Goal: Information Seeking & Learning: Learn about a topic

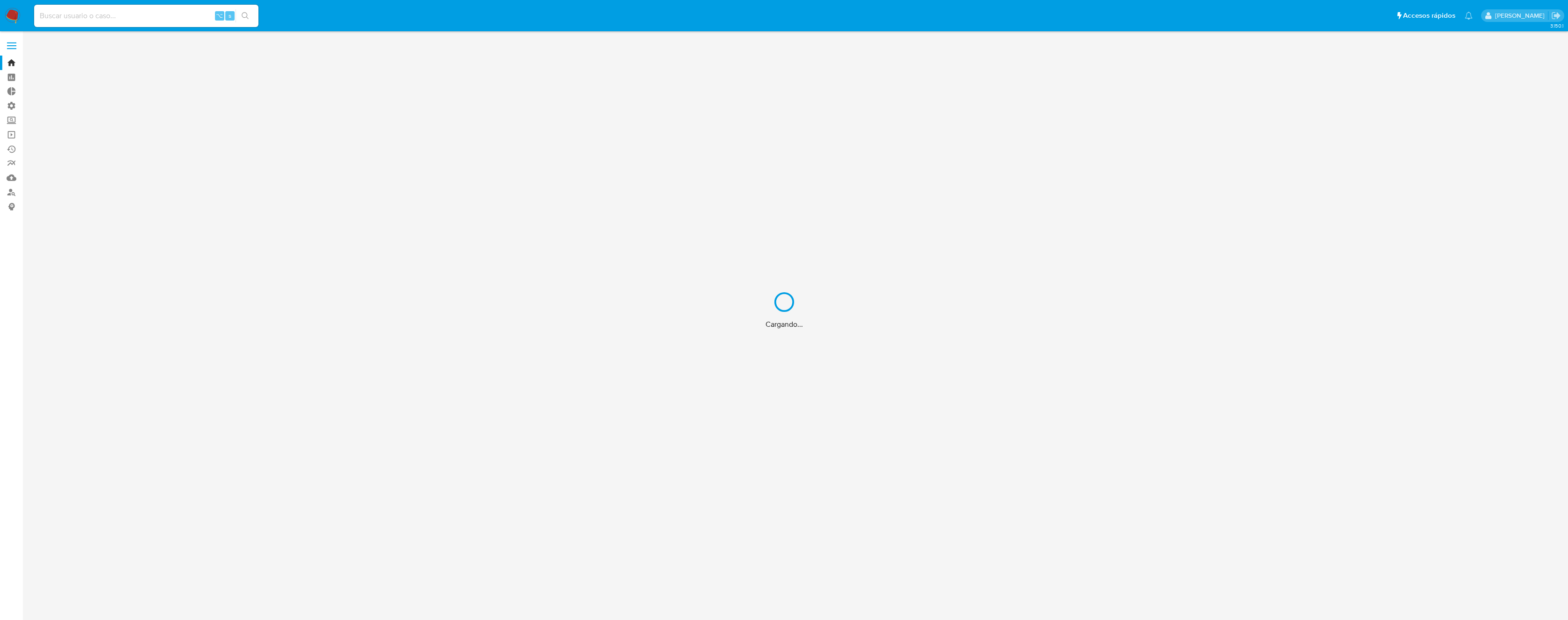
click at [159, 11] on div "Cargando..." at bounding box center [784, 310] width 1568 height 620
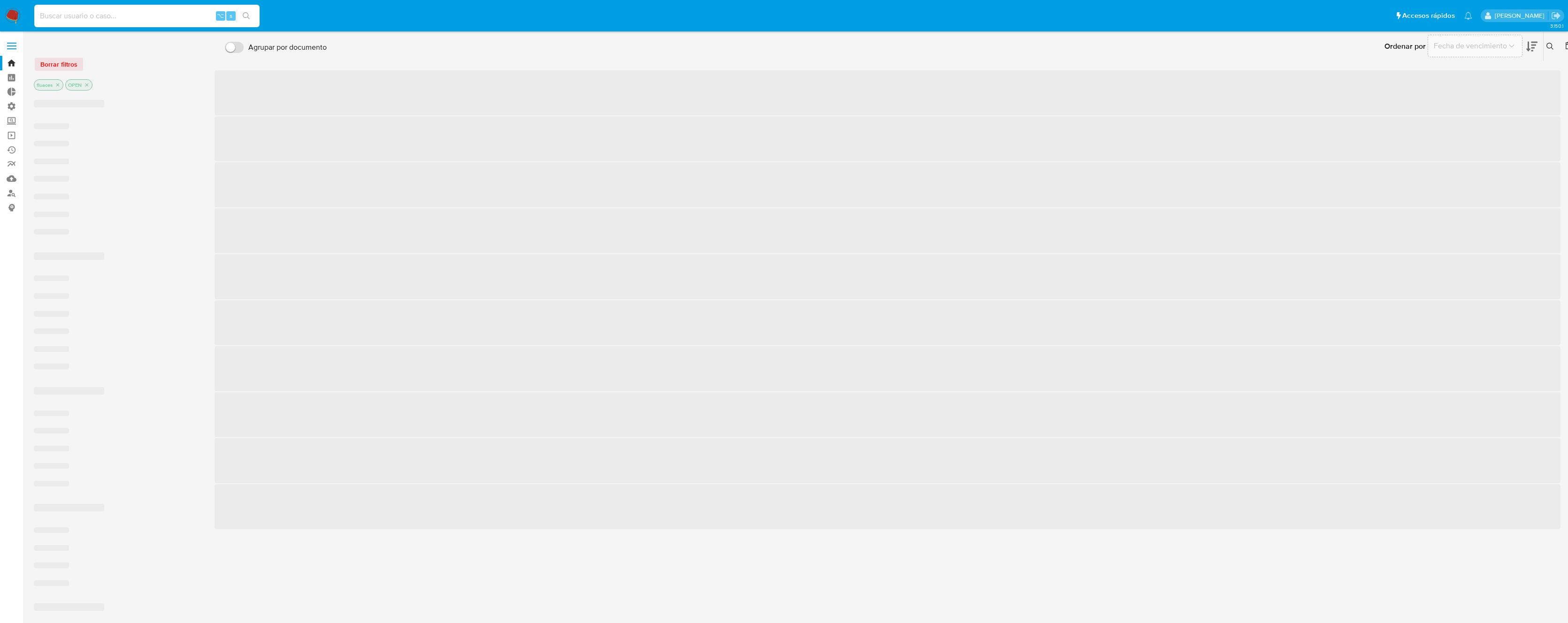
click at [152, 15] on input at bounding box center [147, 16] width 225 height 12
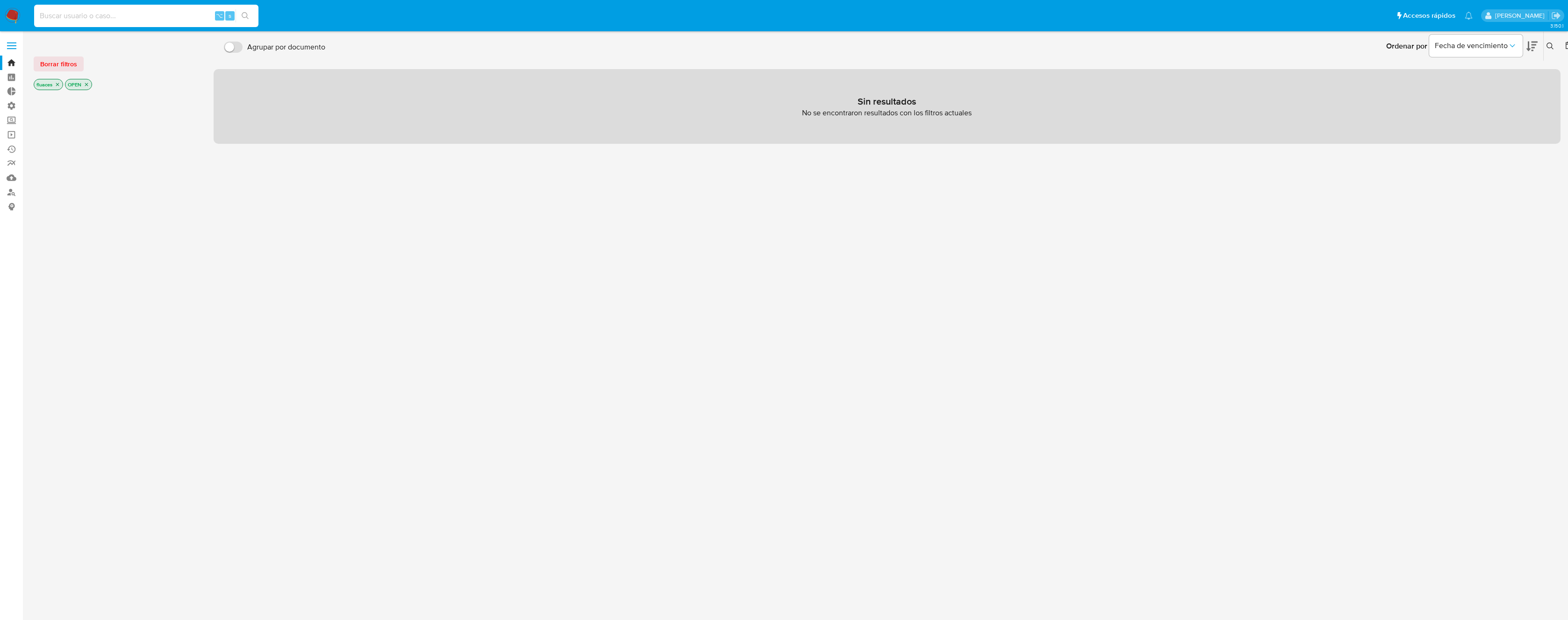
paste input "1884662973"
type input "1884662973"
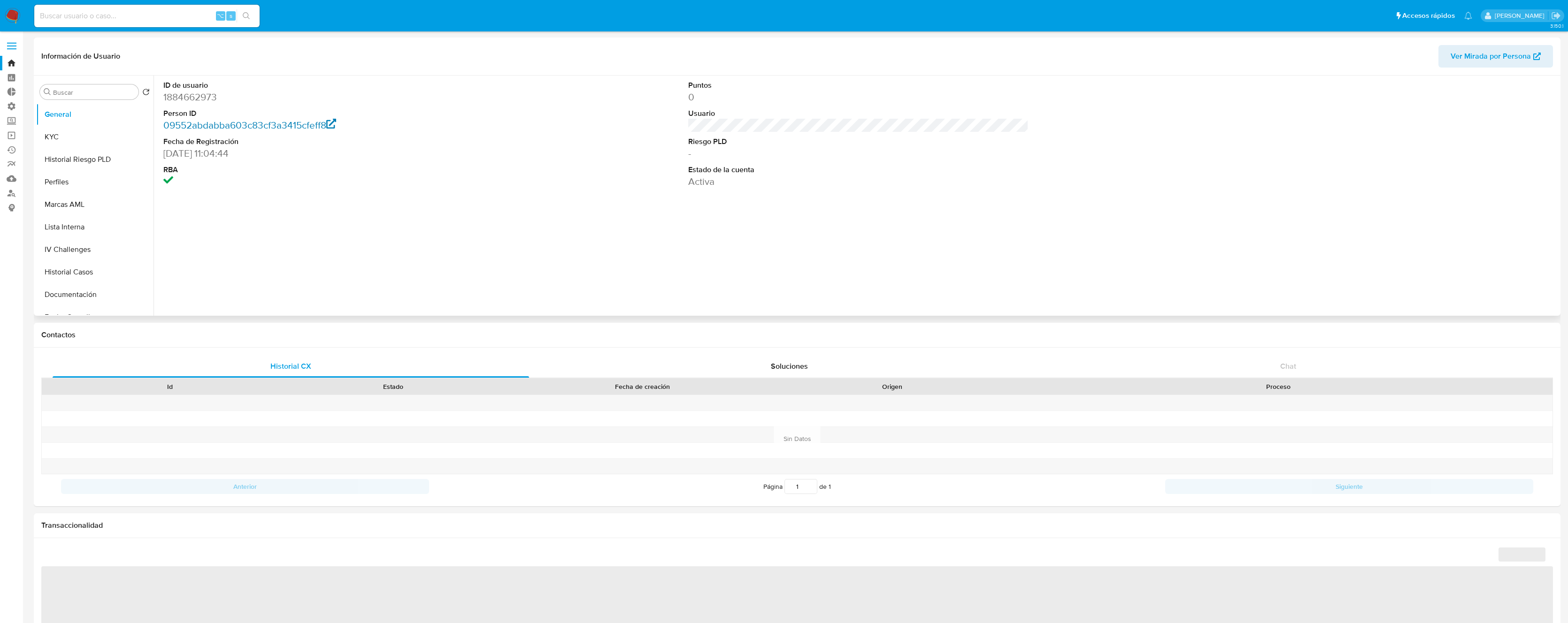
select select "10"
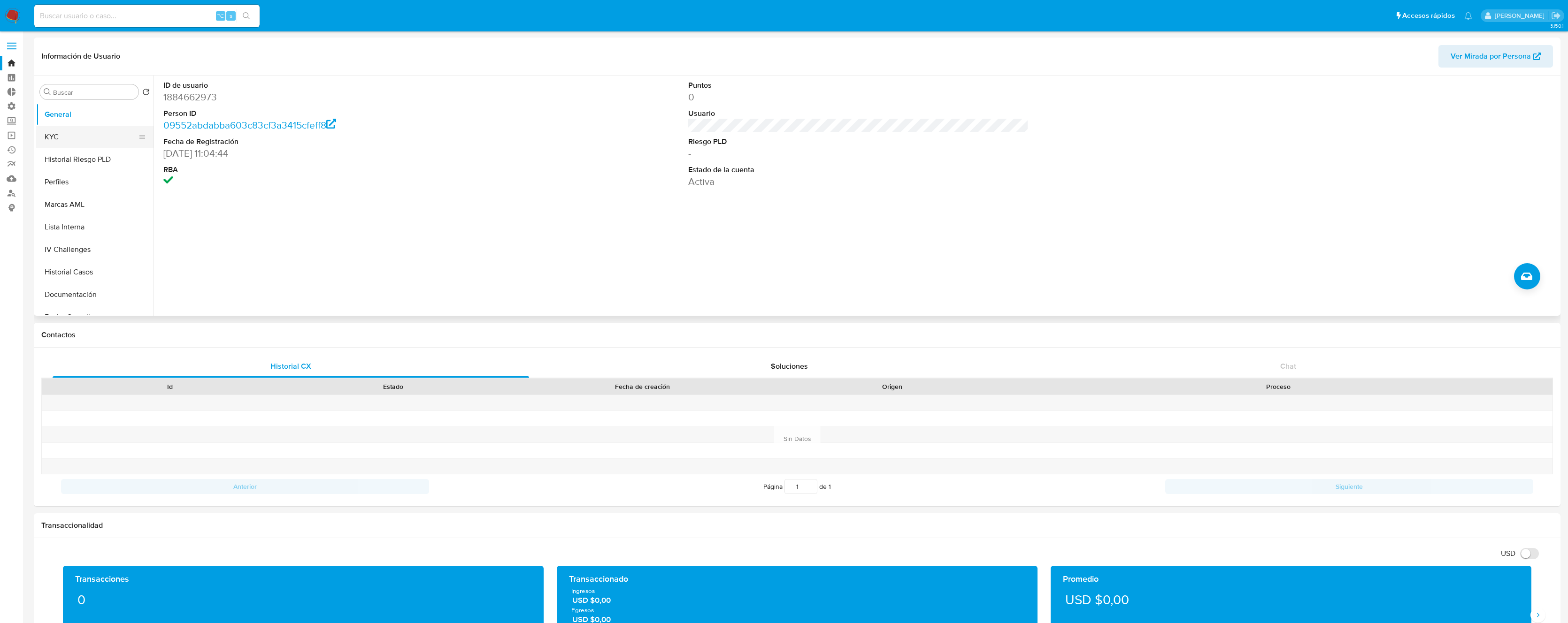
click at [71, 137] on button "KYC" at bounding box center [92, 137] width 110 height 23
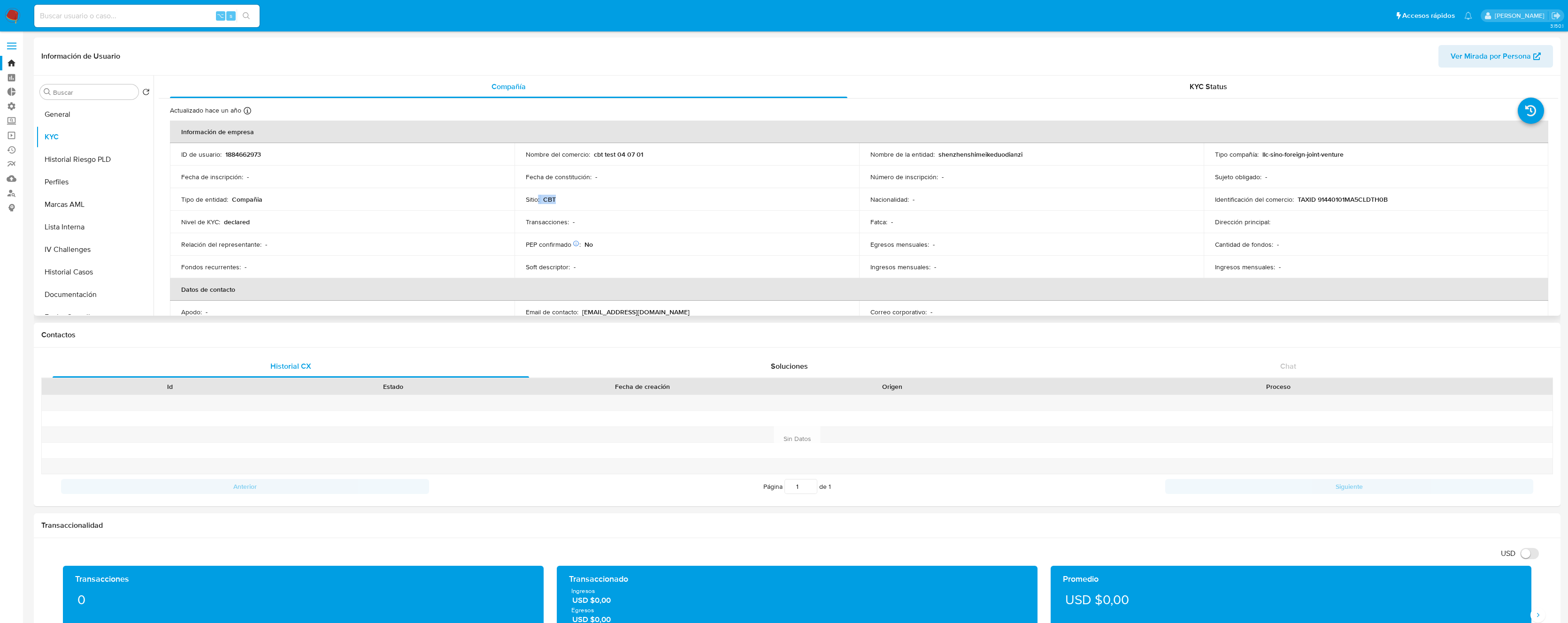
drag, startPoint x: 565, startPoint y: 202, endPoint x: 537, endPoint y: 202, distance: 28.0
click at [537, 202] on div "Sitio : CBT" at bounding box center [686, 199] width 322 height 9
click at [85, 116] on button "General" at bounding box center [92, 114] width 110 height 23
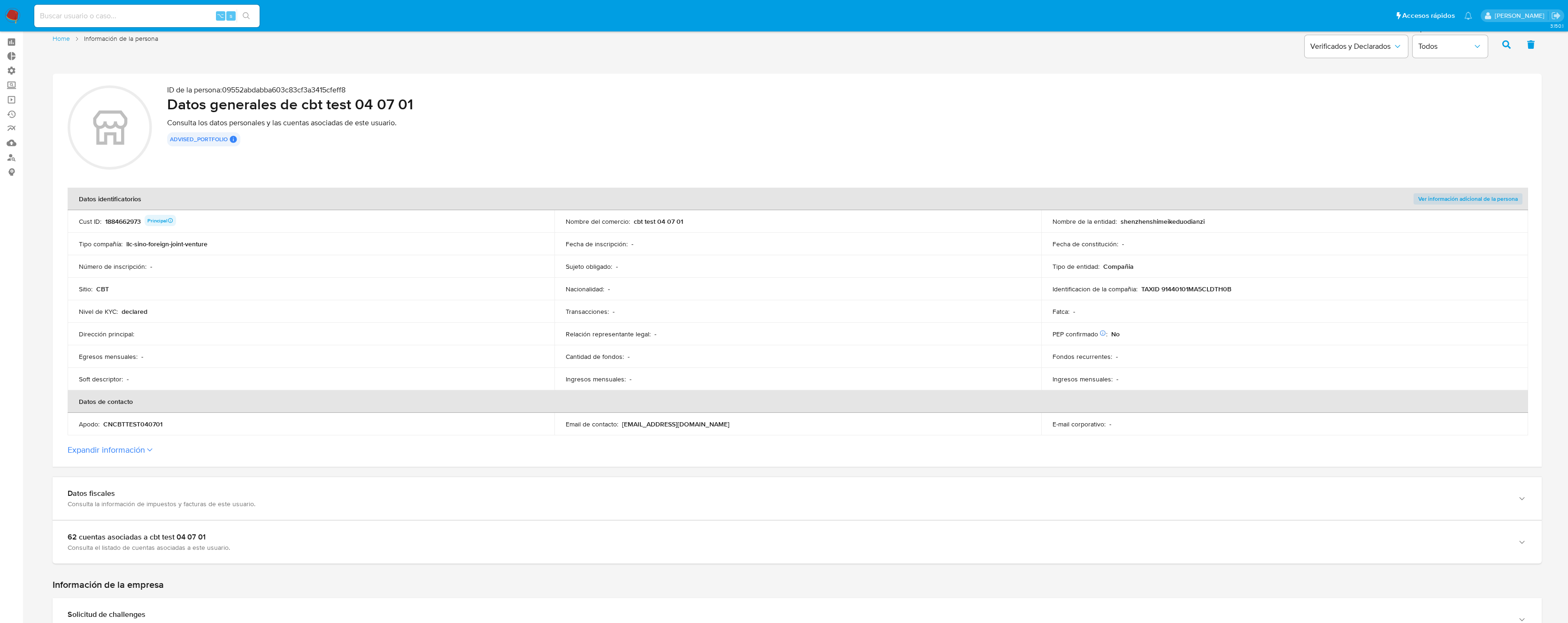
scroll to position [93, 0]
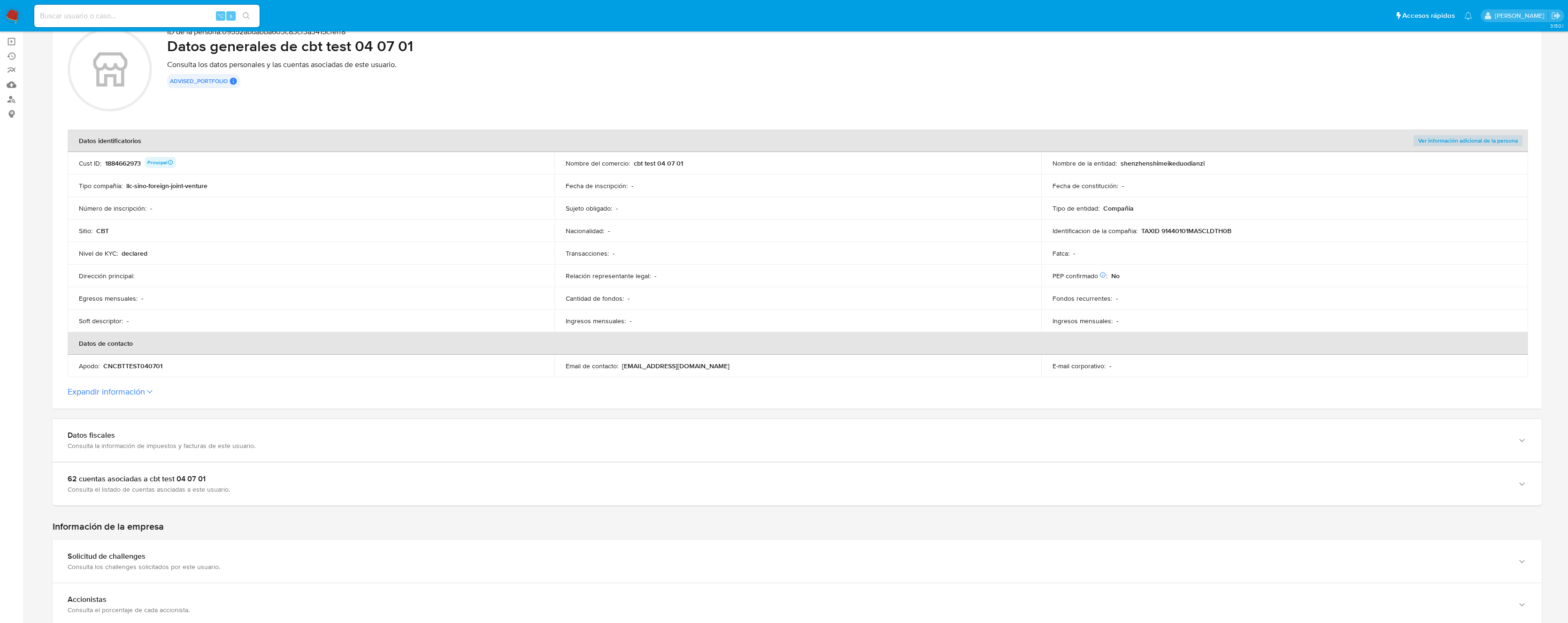
click at [168, 398] on section "ID de la persona : 09552abdabba603c83cf3a3415cfeff8 Datos generales de cbt test…" at bounding box center [796, 213] width 1489 height 394
click at [152, 396] on label "Expandir información" at bounding box center [797, 392] width 1459 height 10
click at [145, 396] on button "Expandir información" at bounding box center [106, 392] width 78 height 10
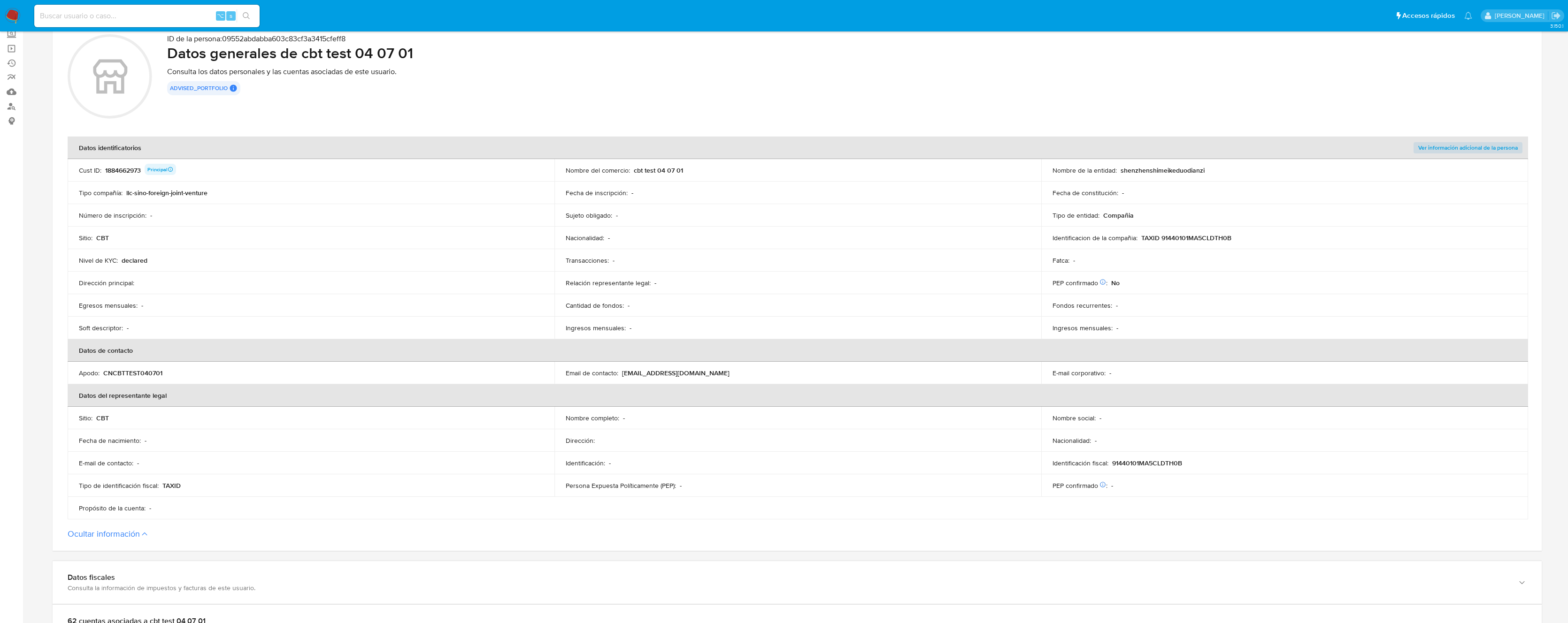
scroll to position [78, 0]
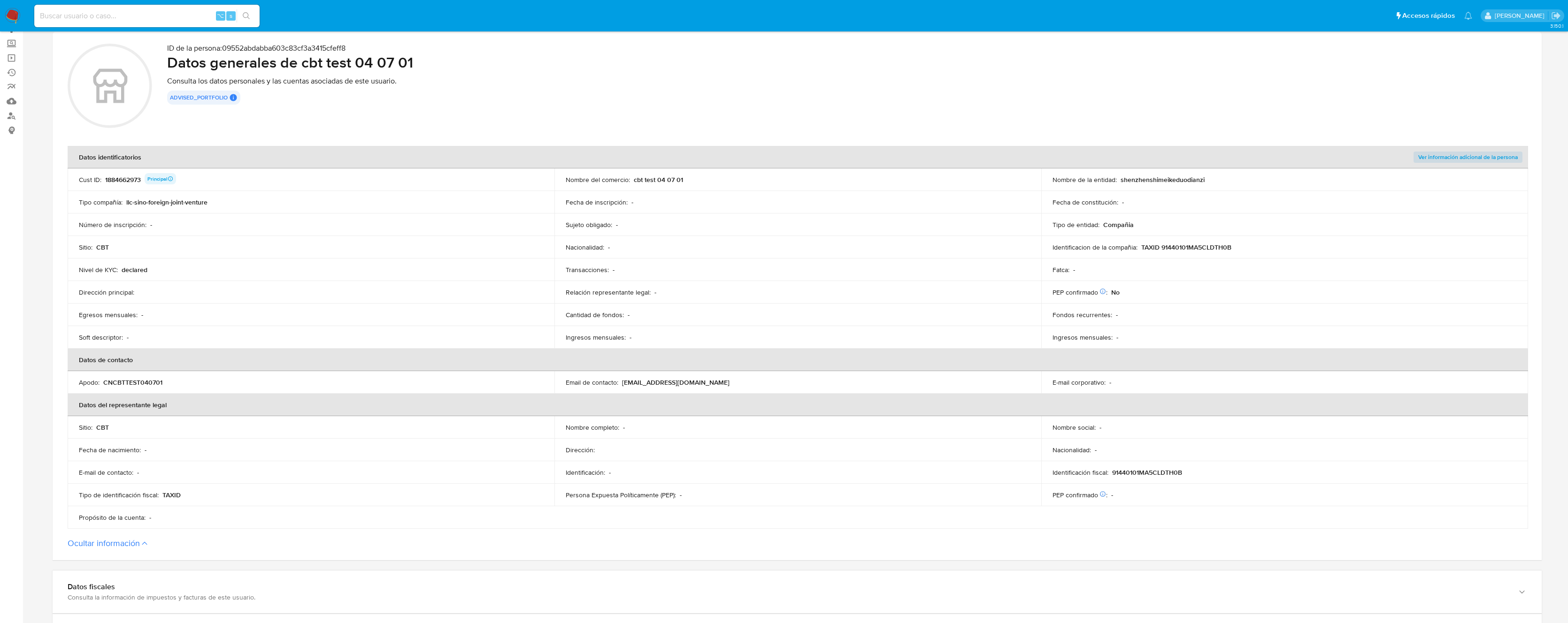
drag, startPoint x: 702, startPoint y: 381, endPoint x: 623, endPoint y: 383, distance: 79.0
click at [623, 383] on div "Email de contacto : mail040701@test.com" at bounding box center [798, 382] width 465 height 9
click at [1135, 474] on p "91440101MA5CLDTH0B" at bounding box center [1147, 472] width 70 height 9
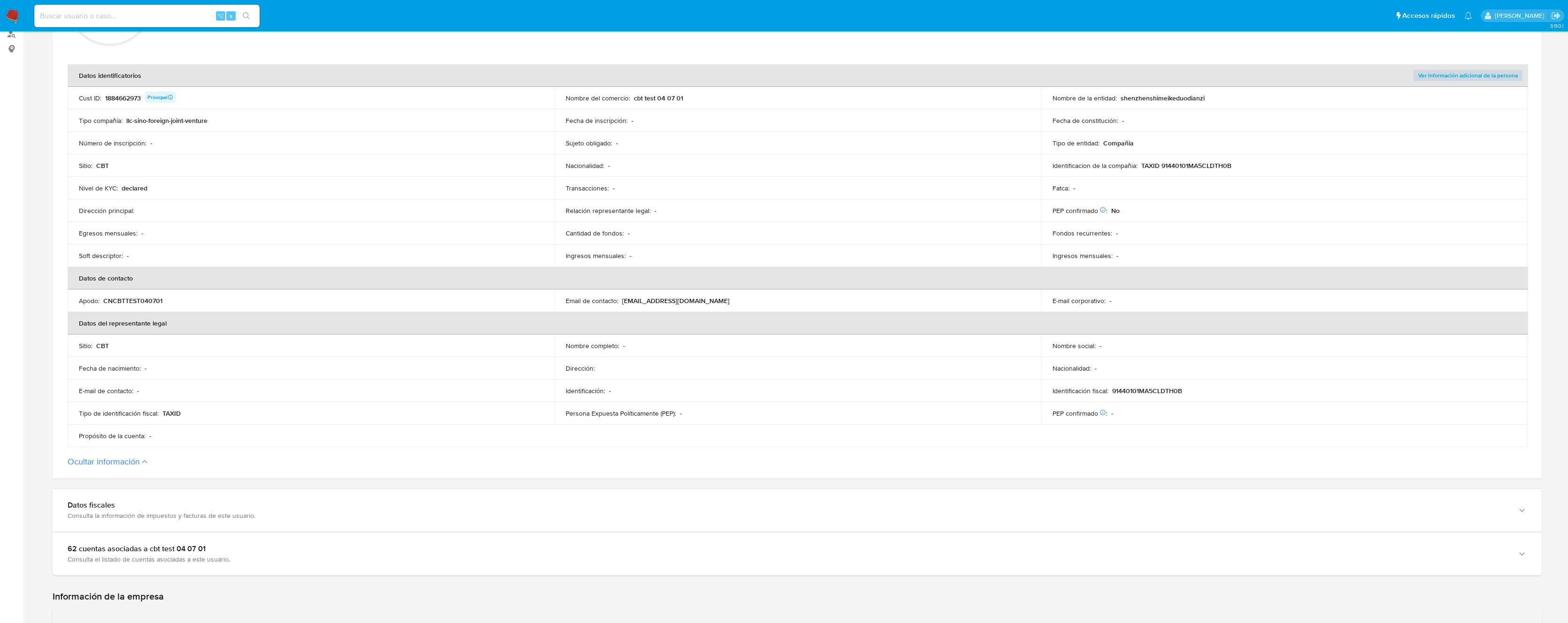
scroll to position [505, 0]
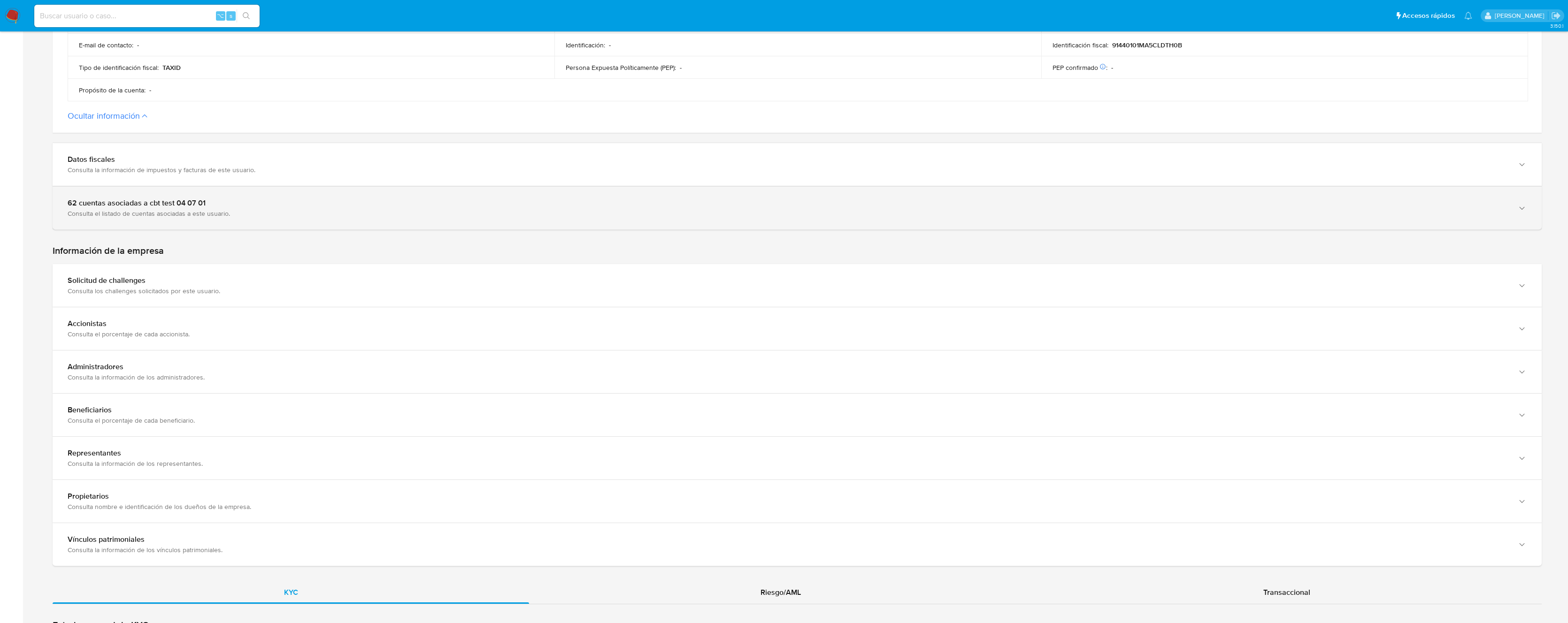
click at [262, 210] on div "Consulta el listado de cuentas asociadas a este usuario." at bounding box center [787, 214] width 1440 height 9
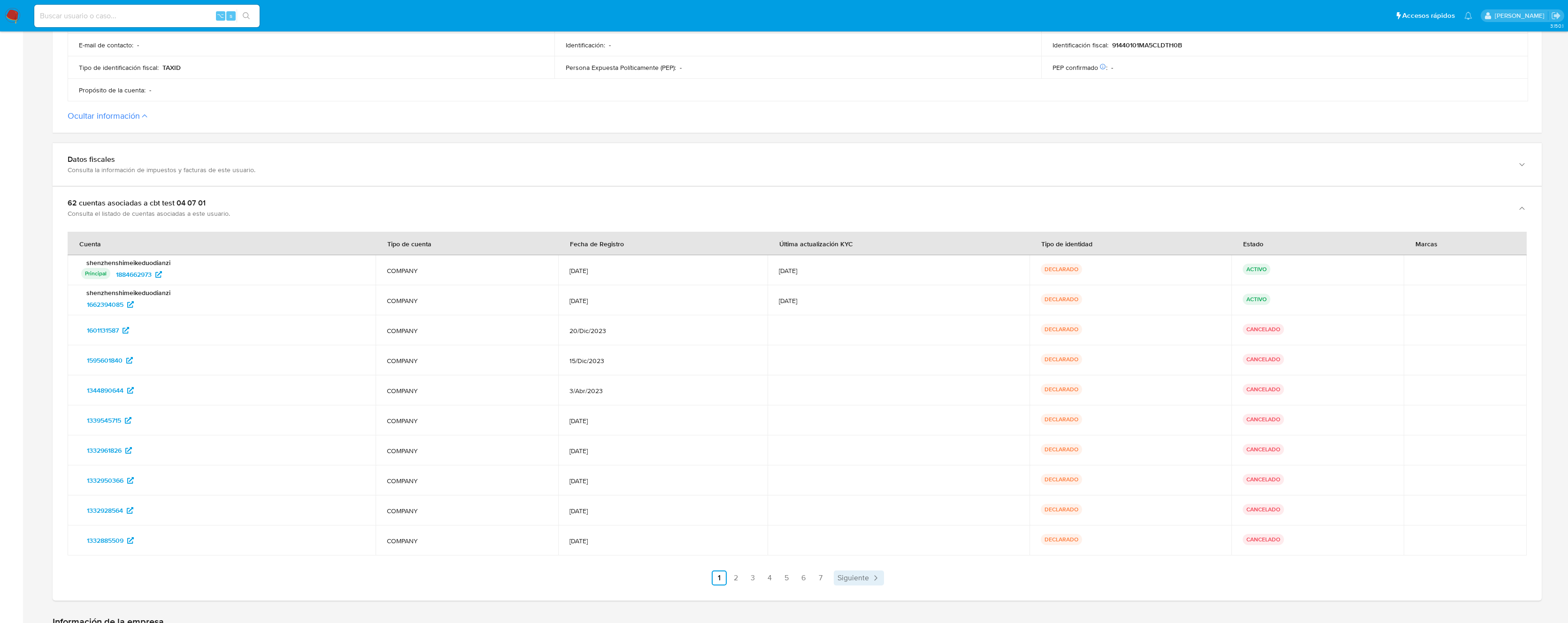
click at [863, 581] on span "Siguiente" at bounding box center [853, 579] width 31 height 8
click at [885, 579] on span "Siguiente" at bounding box center [878, 579] width 31 height 8
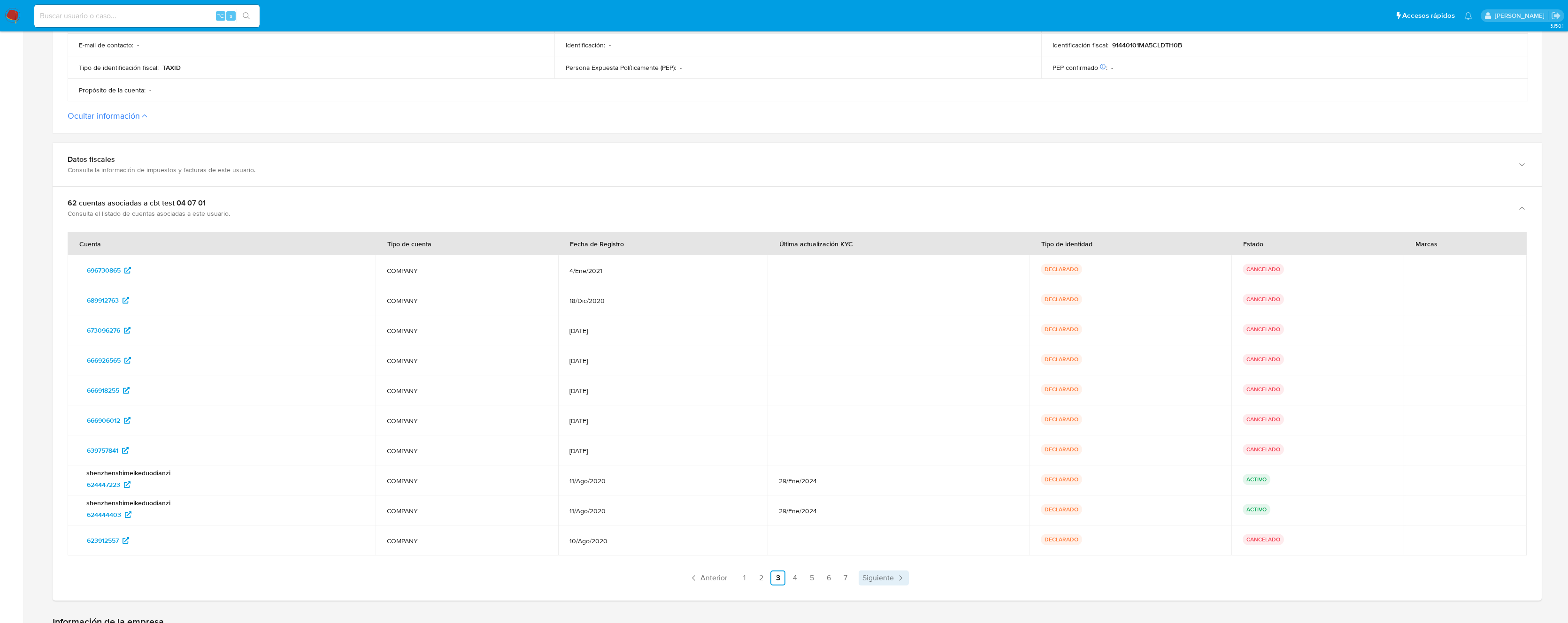
click at [885, 579] on span "Siguiente" at bounding box center [878, 579] width 31 height 8
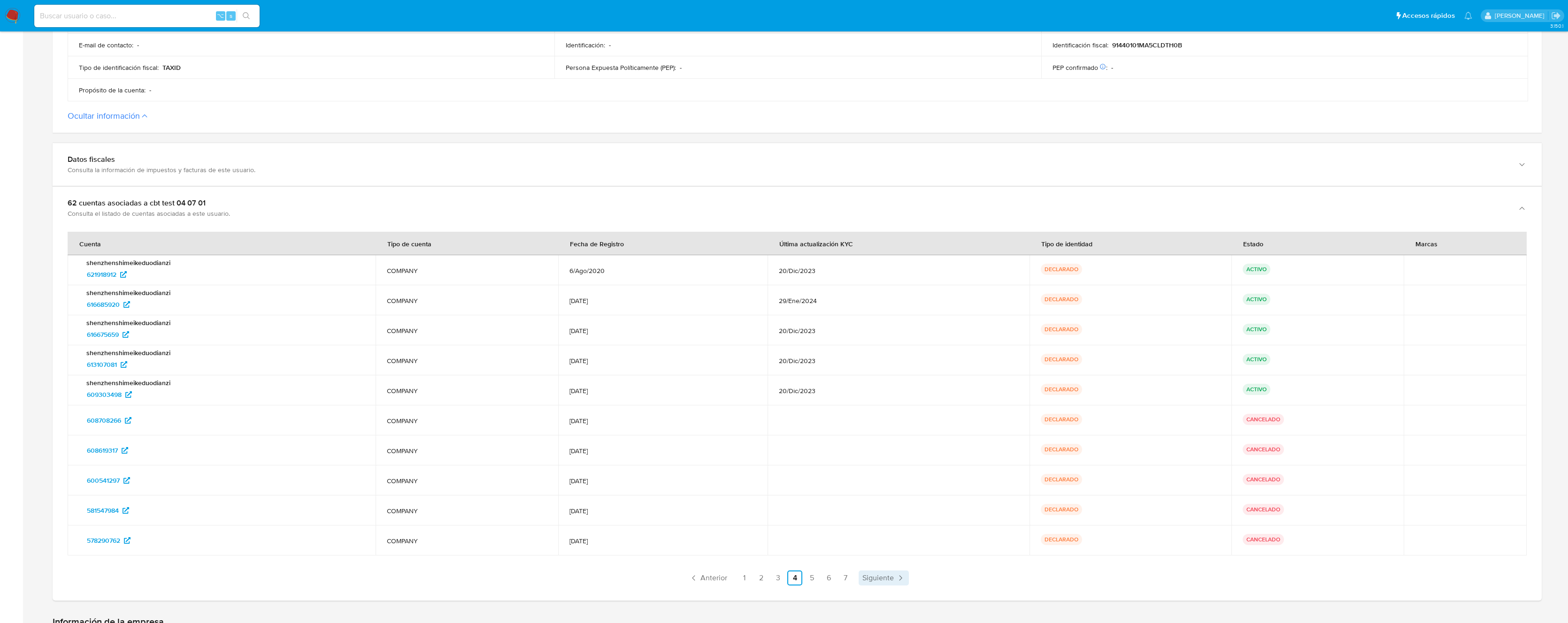
click at [885, 578] on span "Siguiente" at bounding box center [878, 579] width 31 height 8
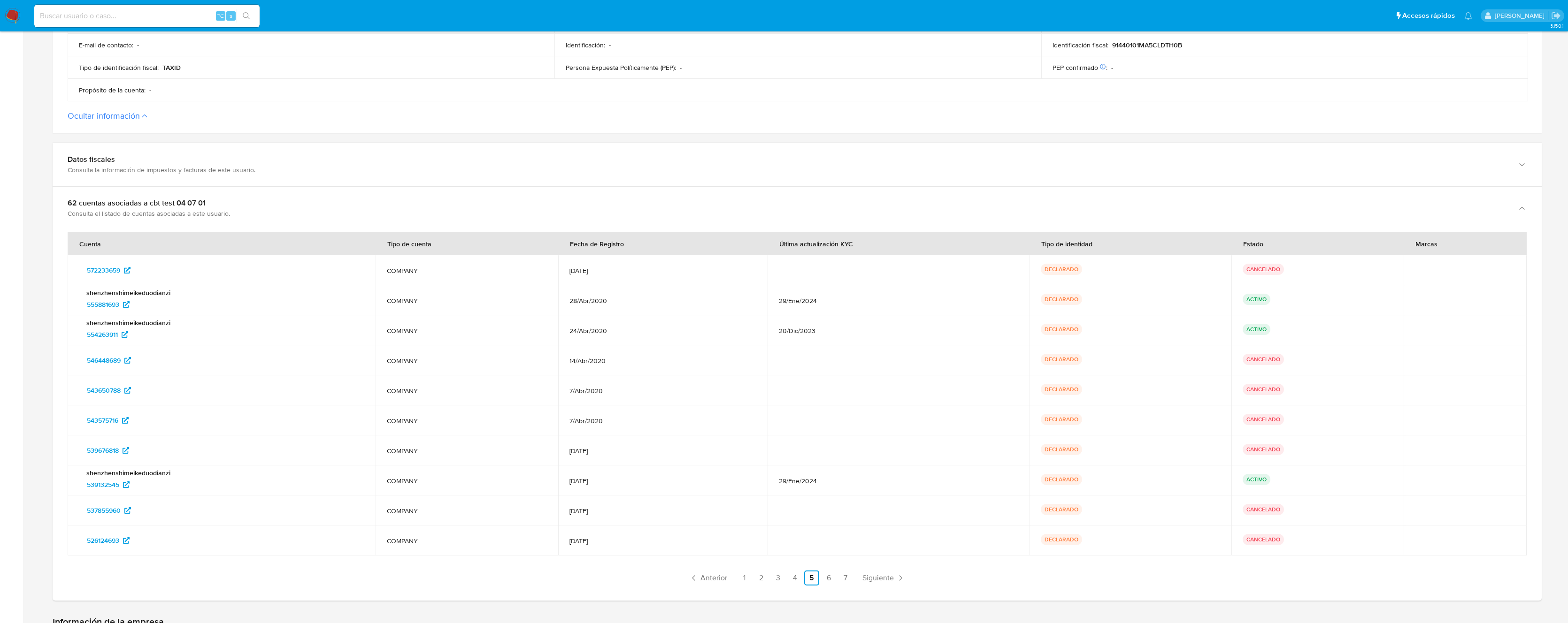
click at [1267, 235] on div "Estado" at bounding box center [1252, 243] width 42 height 23
click at [1250, 243] on div "Estado" at bounding box center [1252, 243] width 42 height 23
click at [902, 582] on icon "Paginación" at bounding box center [901, 579] width 10 height 10
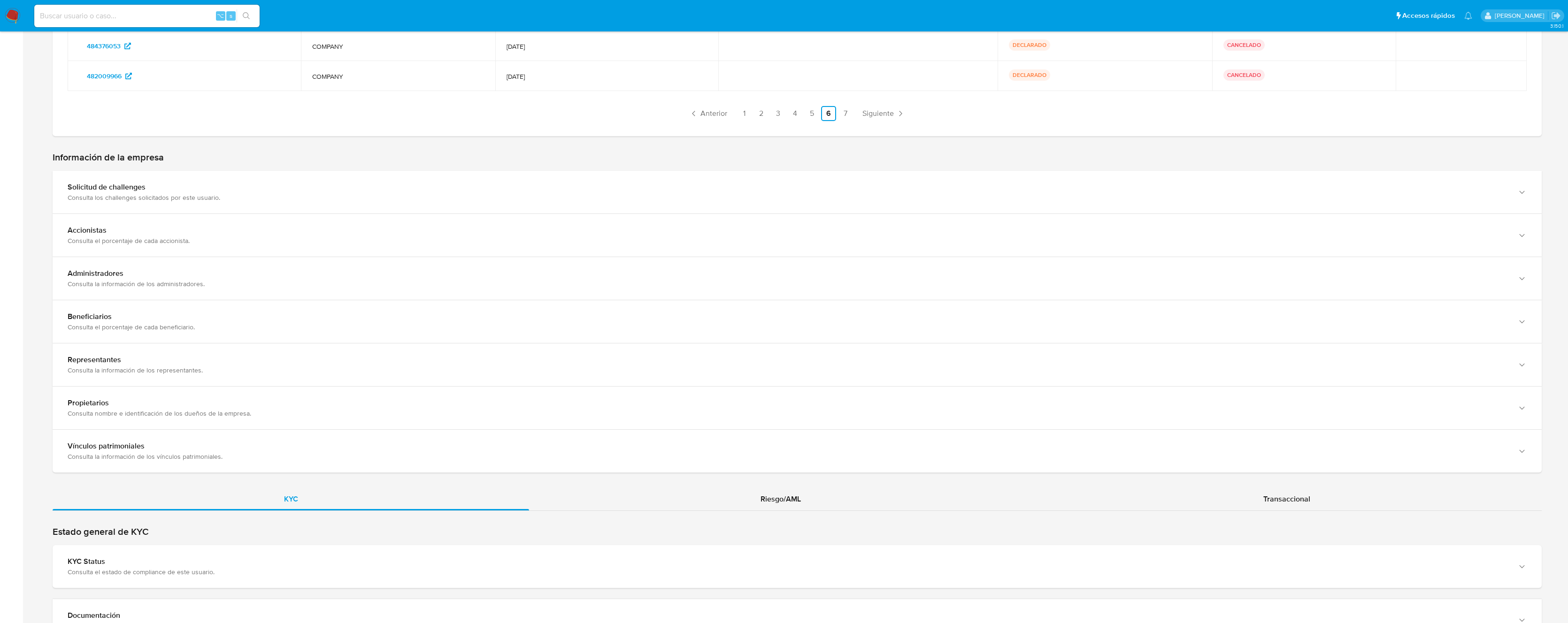
scroll to position [1149, 0]
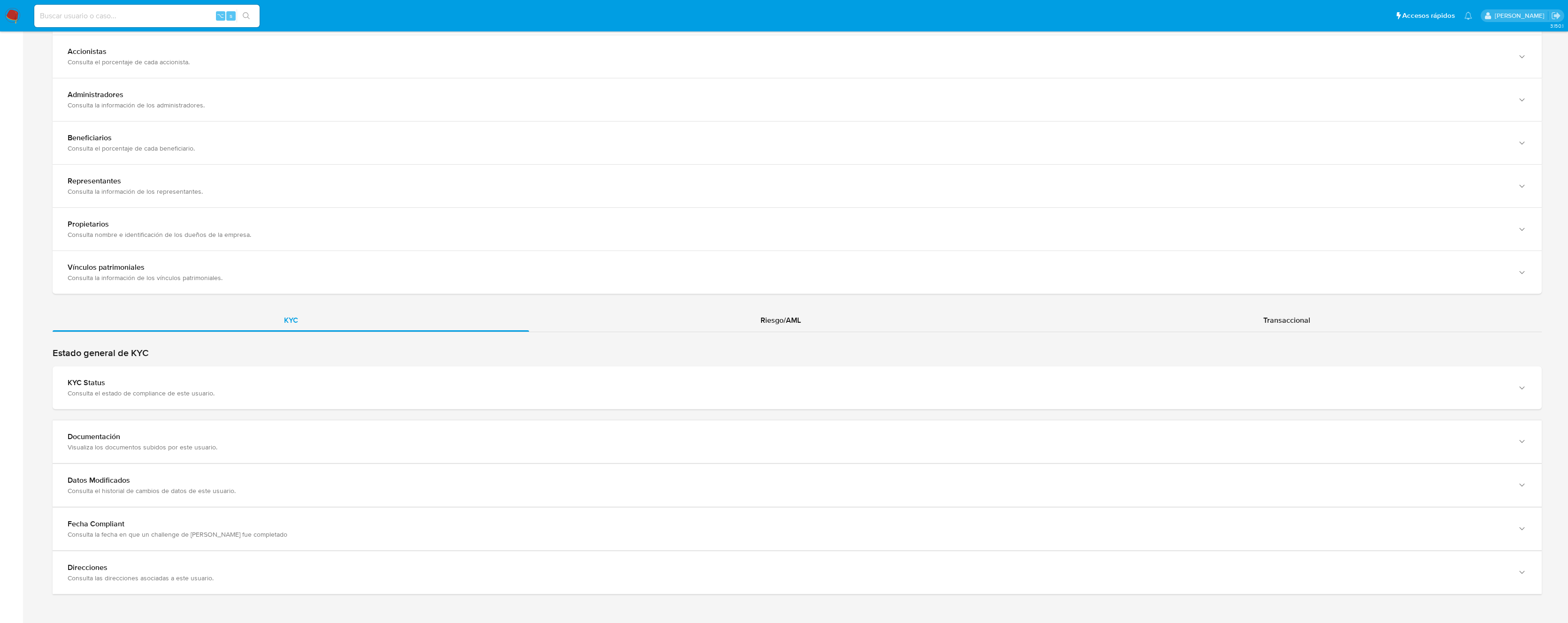
click at [1221, 333] on div "KYC Riesgo/AML Transaccional" at bounding box center [796, 452] width 1489 height 285
click at [1236, 325] on div "Transaccional" at bounding box center [1286, 320] width 509 height 23
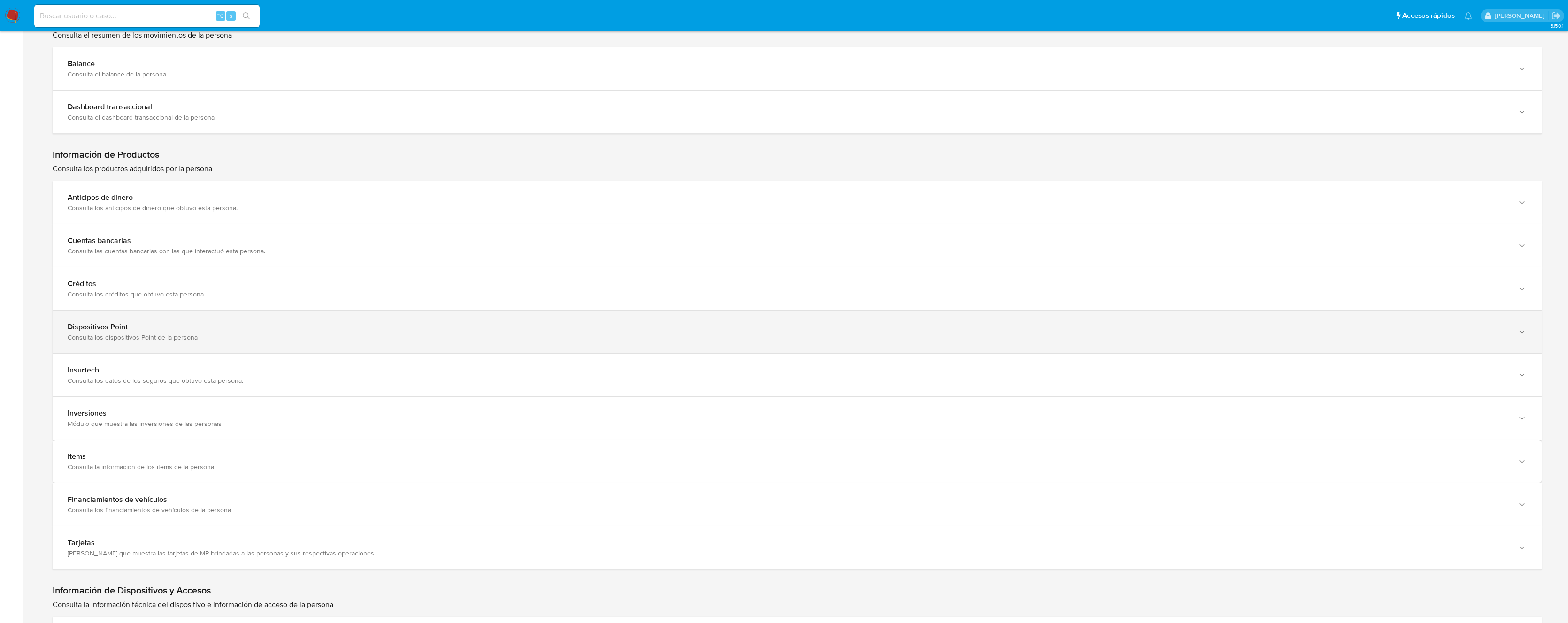
scroll to position [1278, 0]
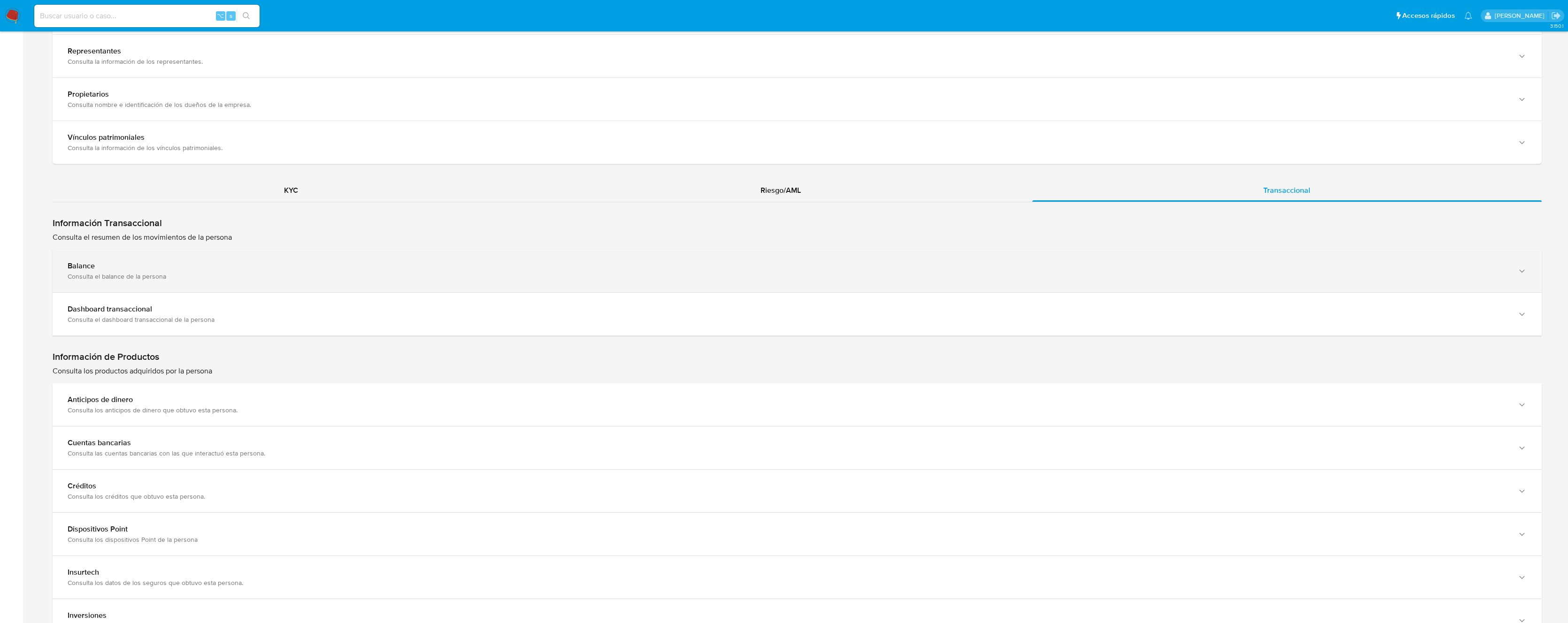
click at [465, 283] on div "Balance Consulta el balance de la persona" at bounding box center [796, 271] width 1489 height 42
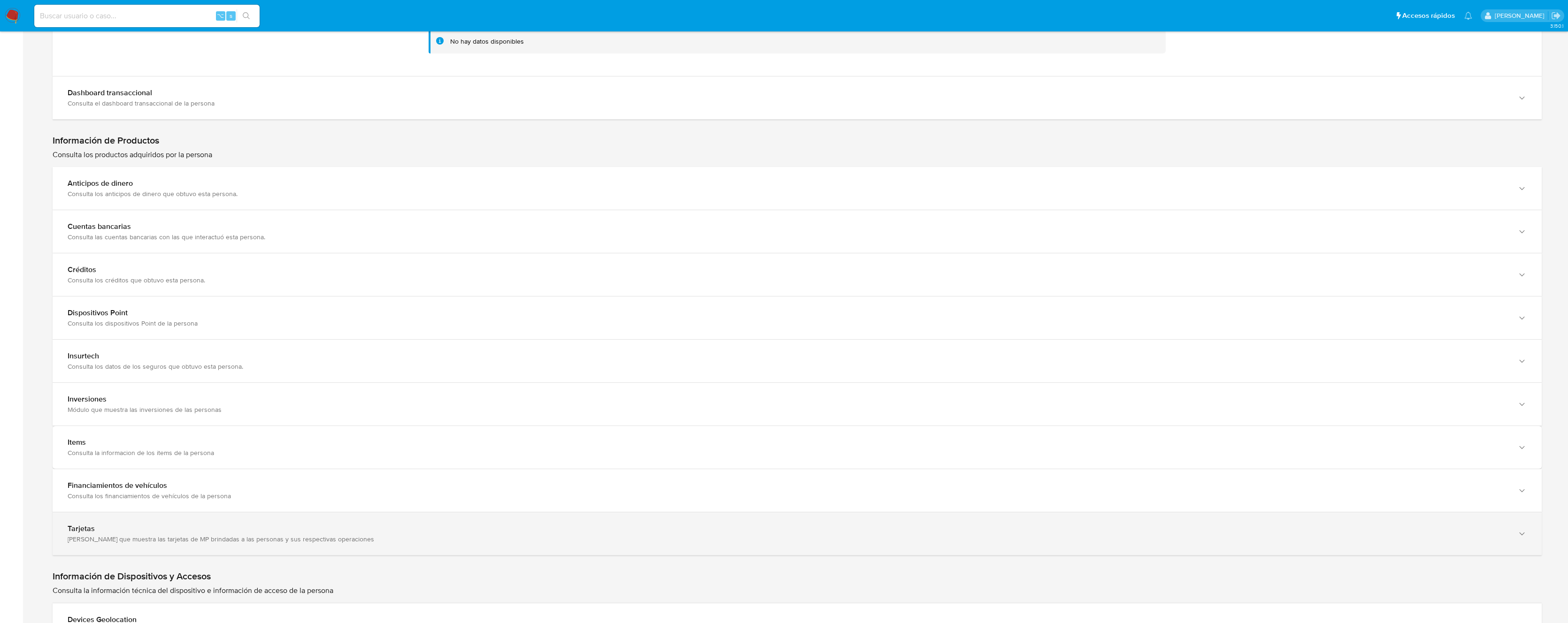
scroll to position [1655, 0]
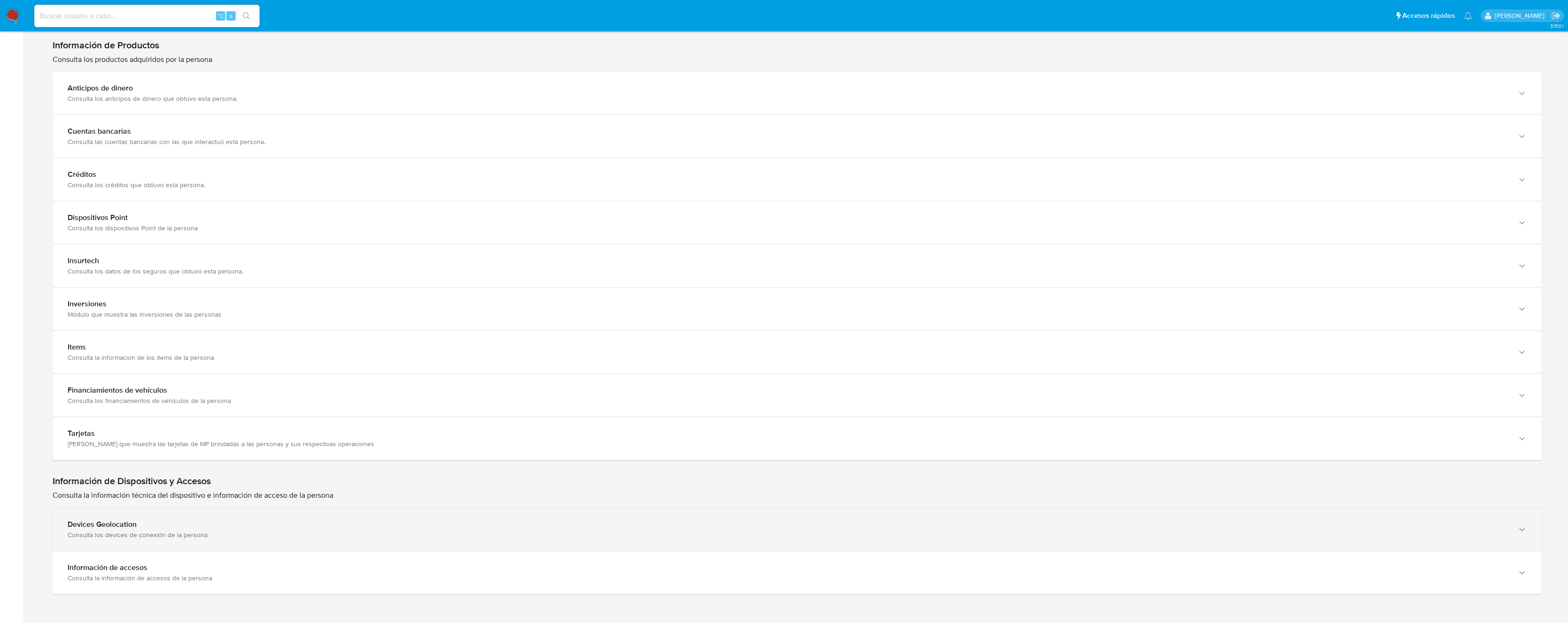
click at [397, 522] on div "Devices Geolocation" at bounding box center [787, 525] width 1440 height 10
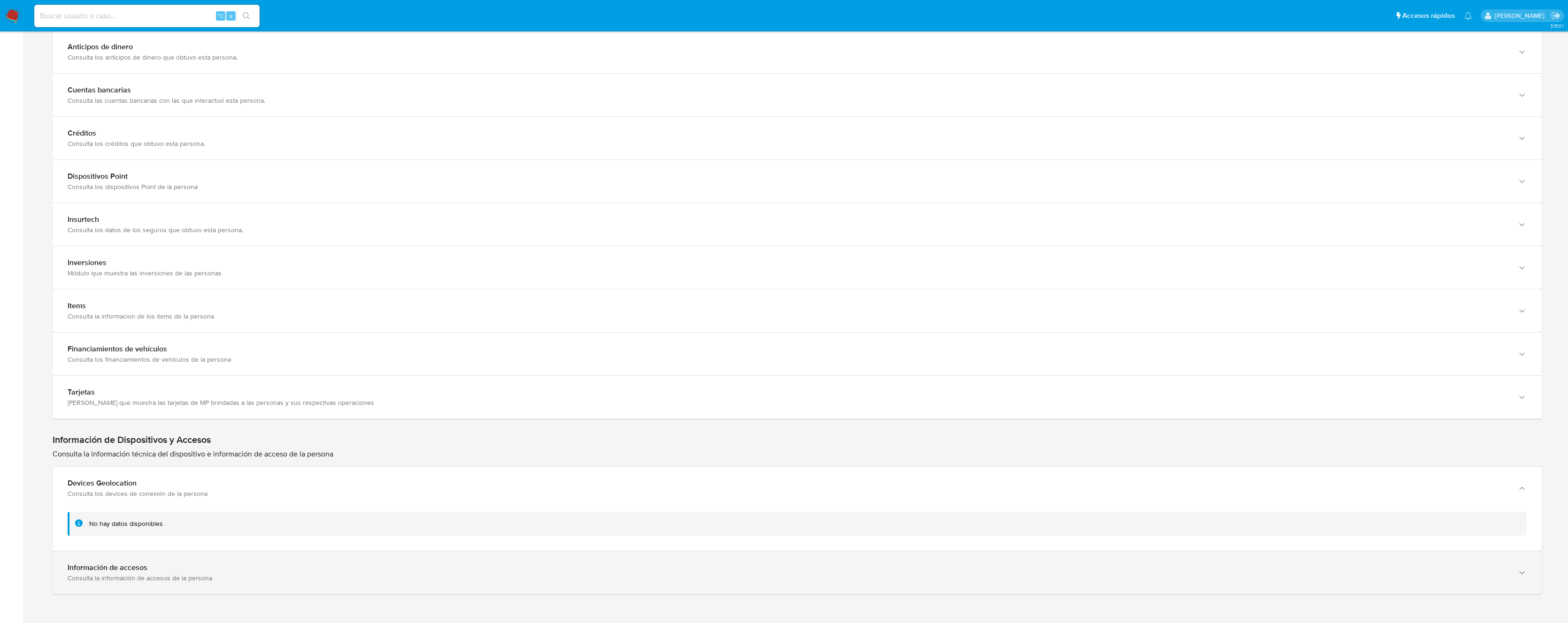
click at [368, 562] on div "Información de accesos Consulta la información de accesos de la persona" at bounding box center [796, 572] width 1489 height 42
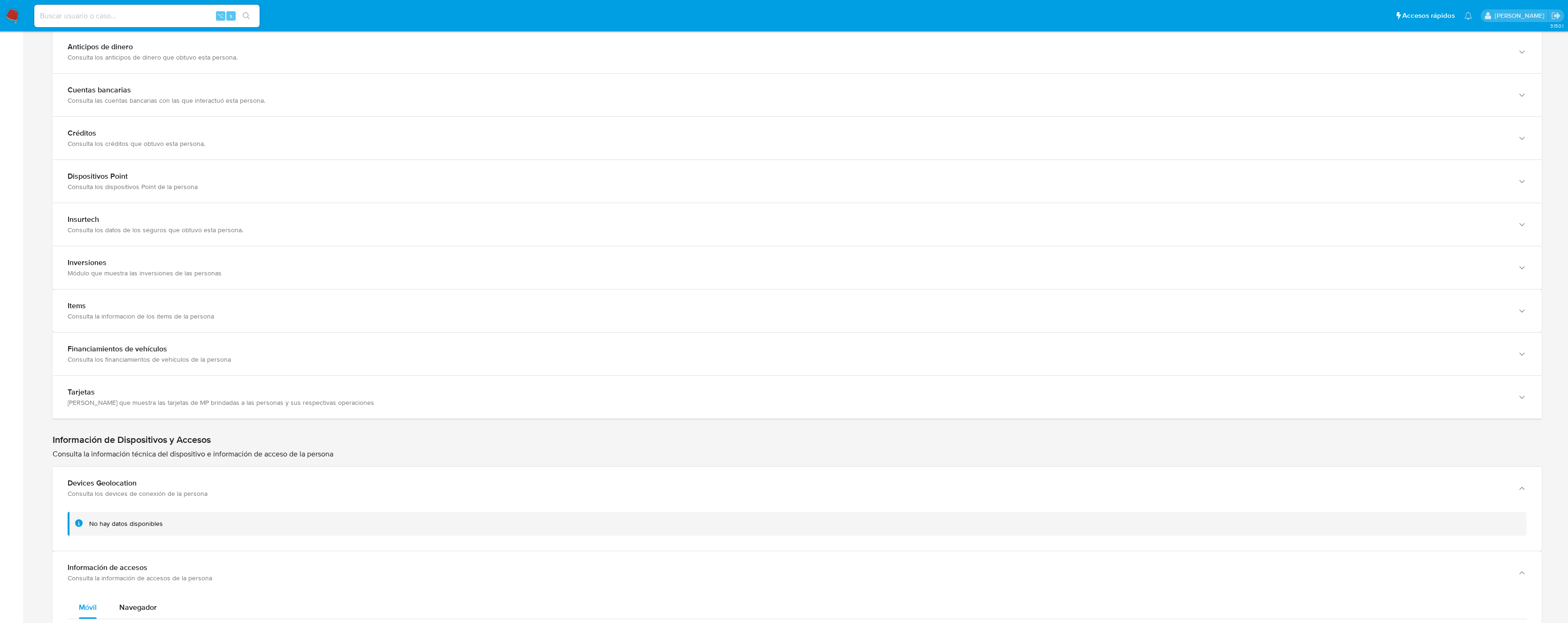
scroll to position [1776, 0]
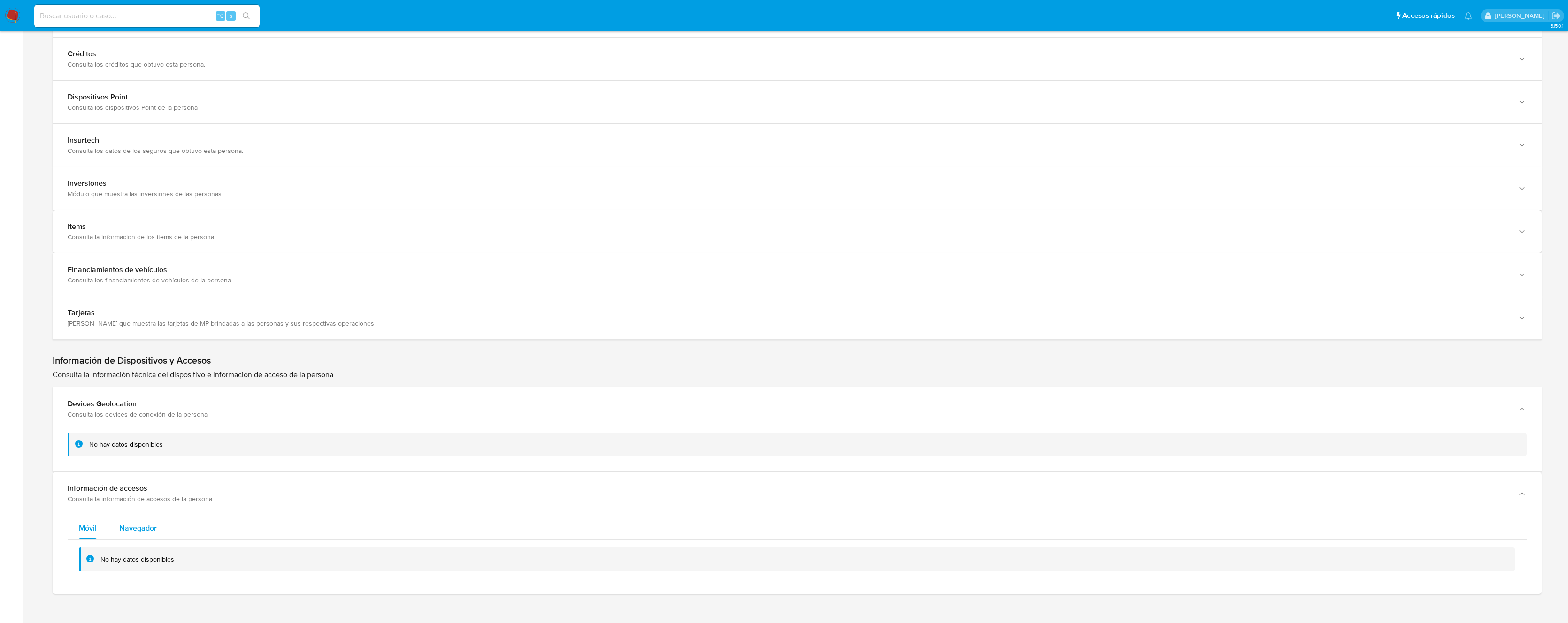
click at [139, 530] on span "Navegador" at bounding box center [138, 528] width 37 height 11
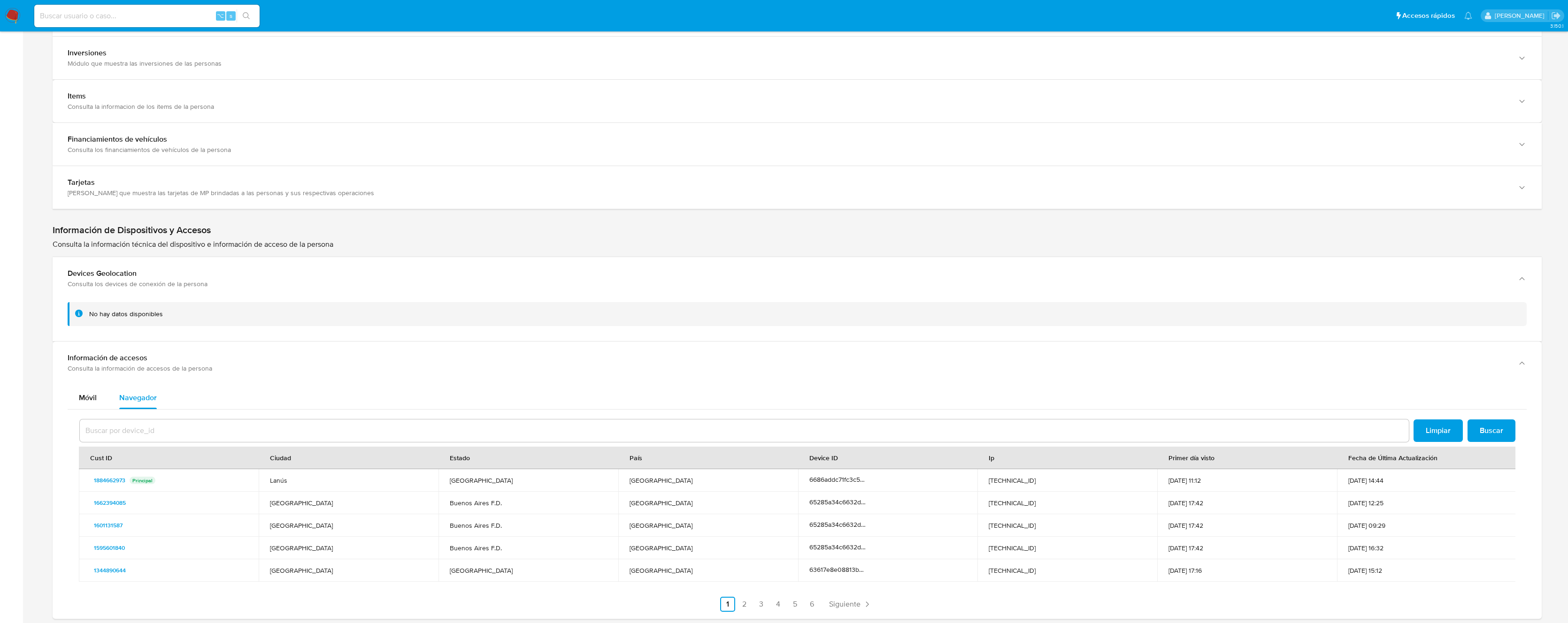
scroll to position [1932, 0]
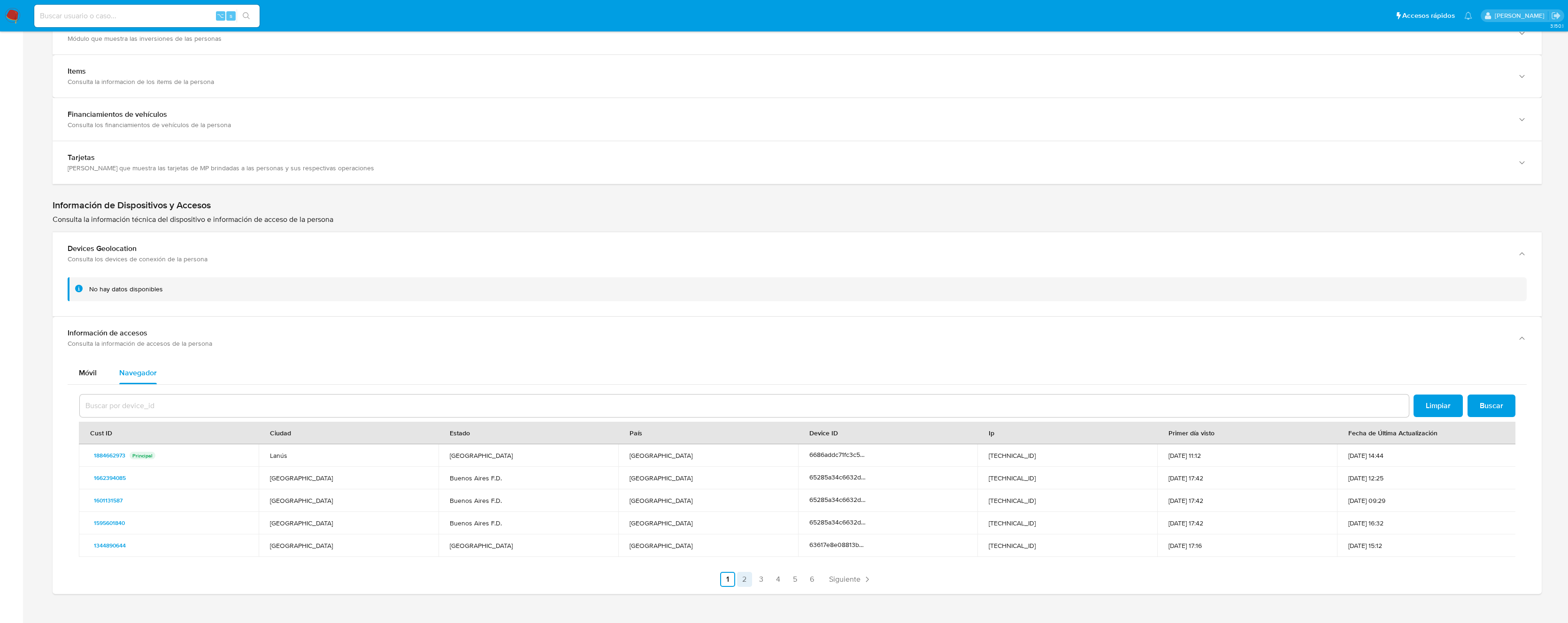
click at [743, 580] on link "2" at bounding box center [744, 579] width 15 height 15
click at [781, 582] on link "3" at bounding box center [785, 579] width 15 height 15
click at [802, 580] on link "4" at bounding box center [802, 579] width 15 height 15
click at [755, 579] on link "1" at bounding box center [752, 579] width 15 height 15
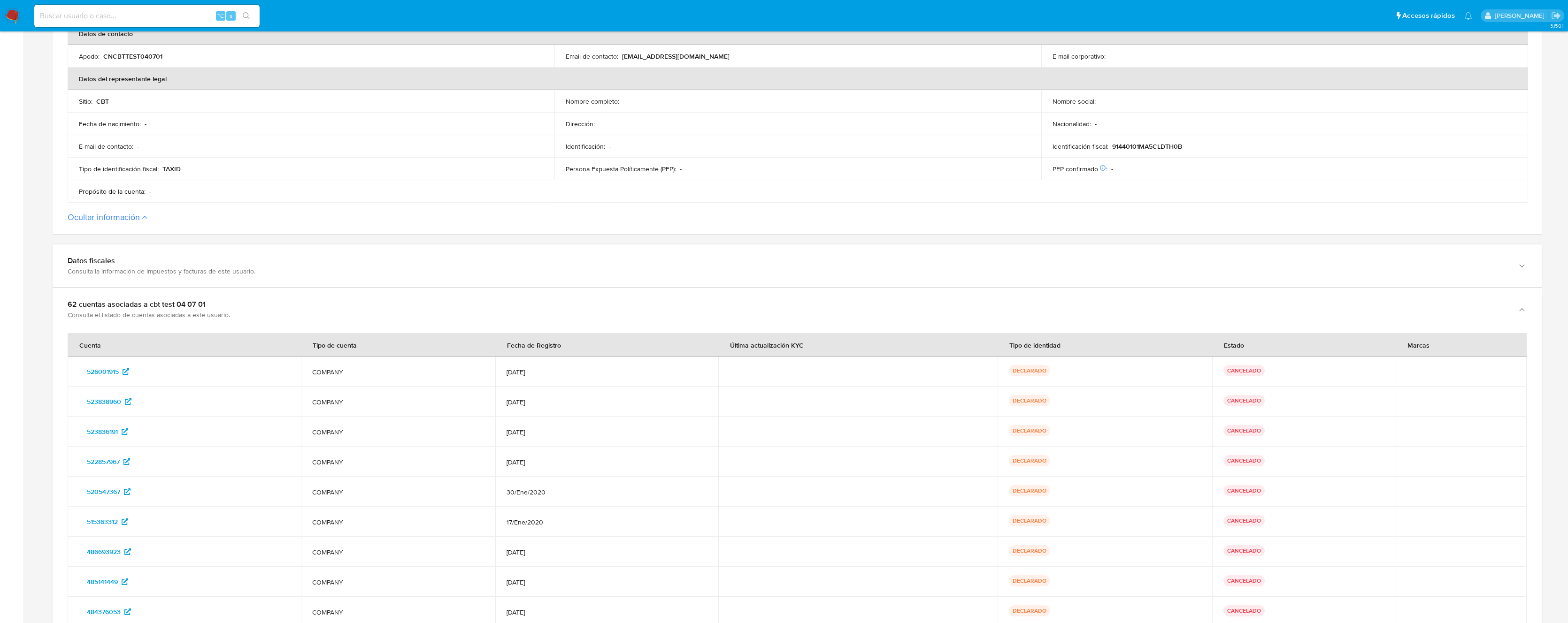
scroll to position [11, 0]
